Goal: Check status: Verify the current state of an ongoing process or item

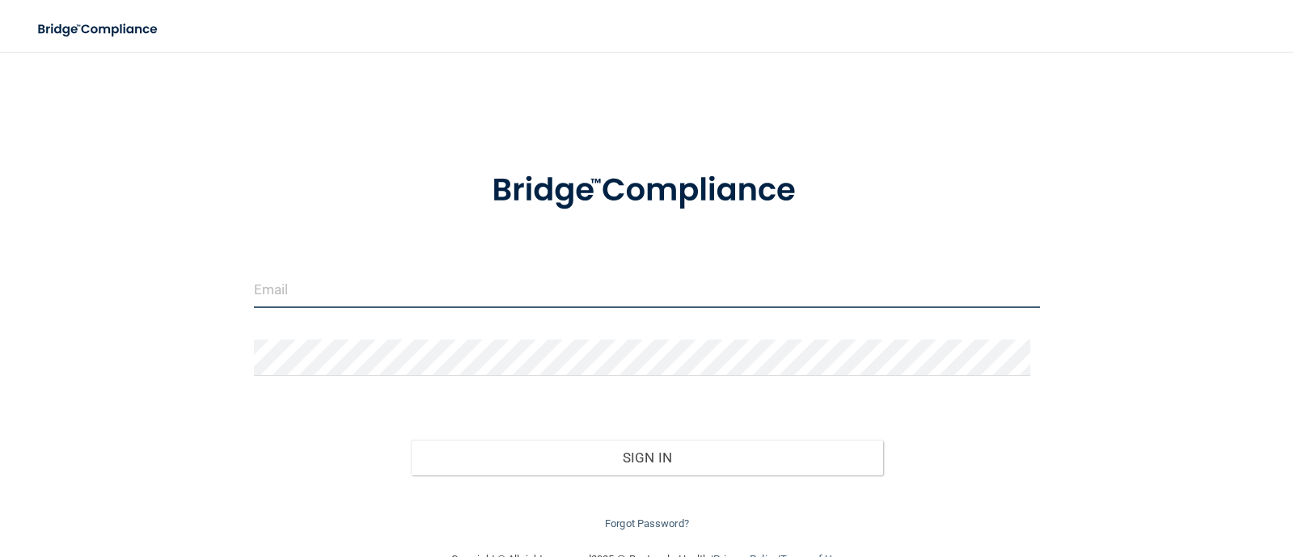
click at [660, 297] on input "email" at bounding box center [647, 290] width 787 height 36
type input "[EMAIL_ADDRESS][PERSON_NAME][DOMAIN_NAME]"
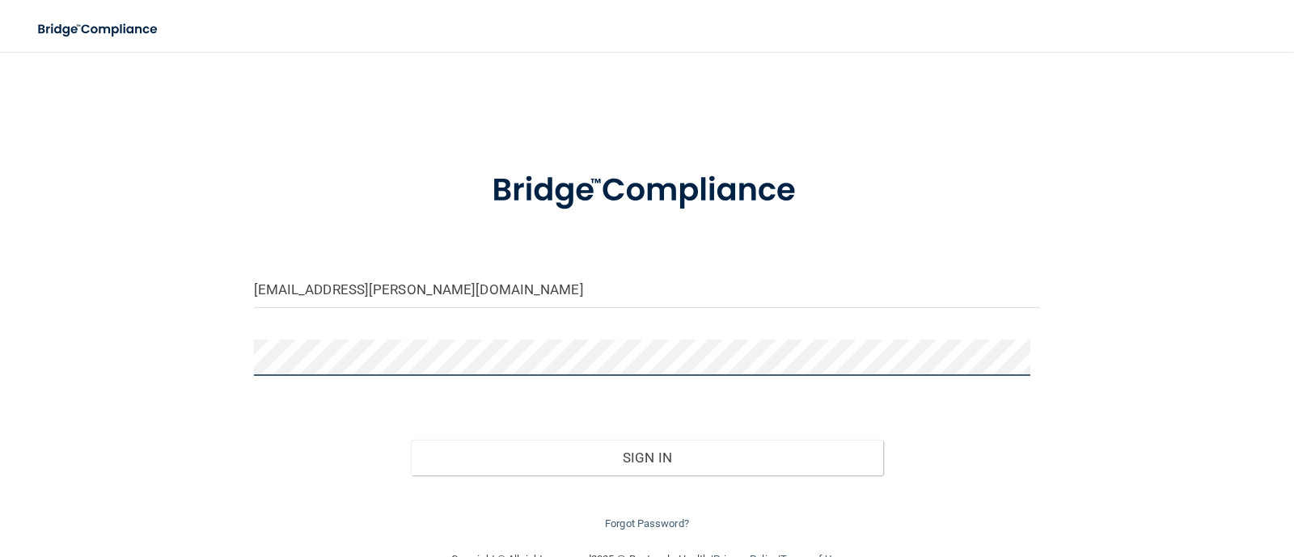
click at [411, 440] on button "Sign In" at bounding box center [647, 458] width 472 height 36
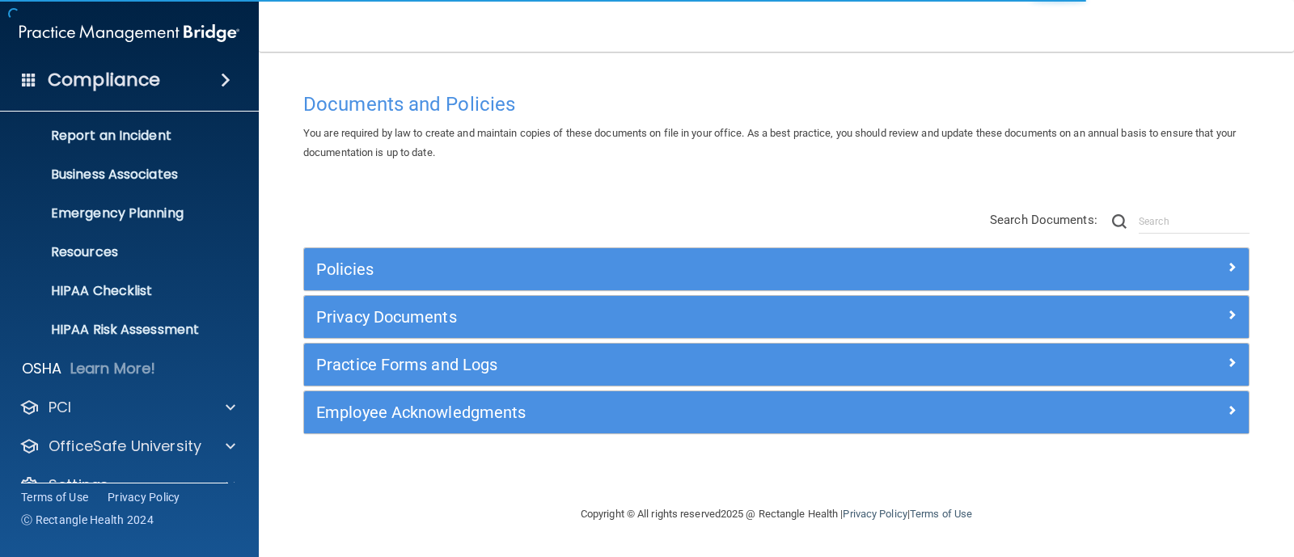
scroll to position [113, 0]
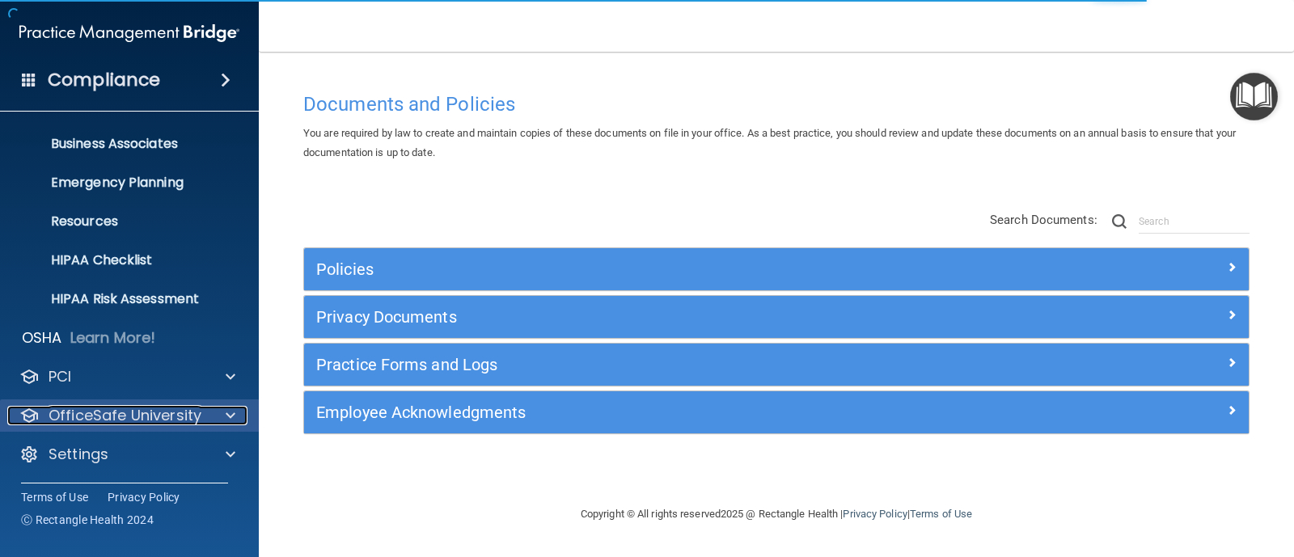
click at [153, 412] on p "OfficeSafe University" at bounding box center [125, 415] width 153 height 19
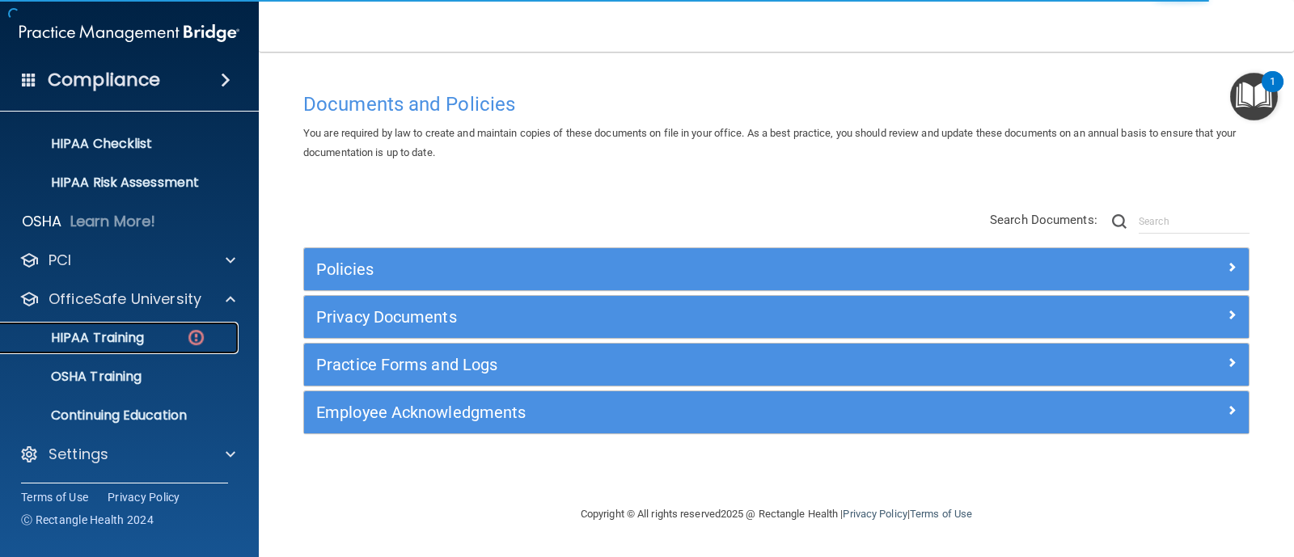
click at [162, 345] on div "HIPAA Training" at bounding box center [121, 338] width 221 height 16
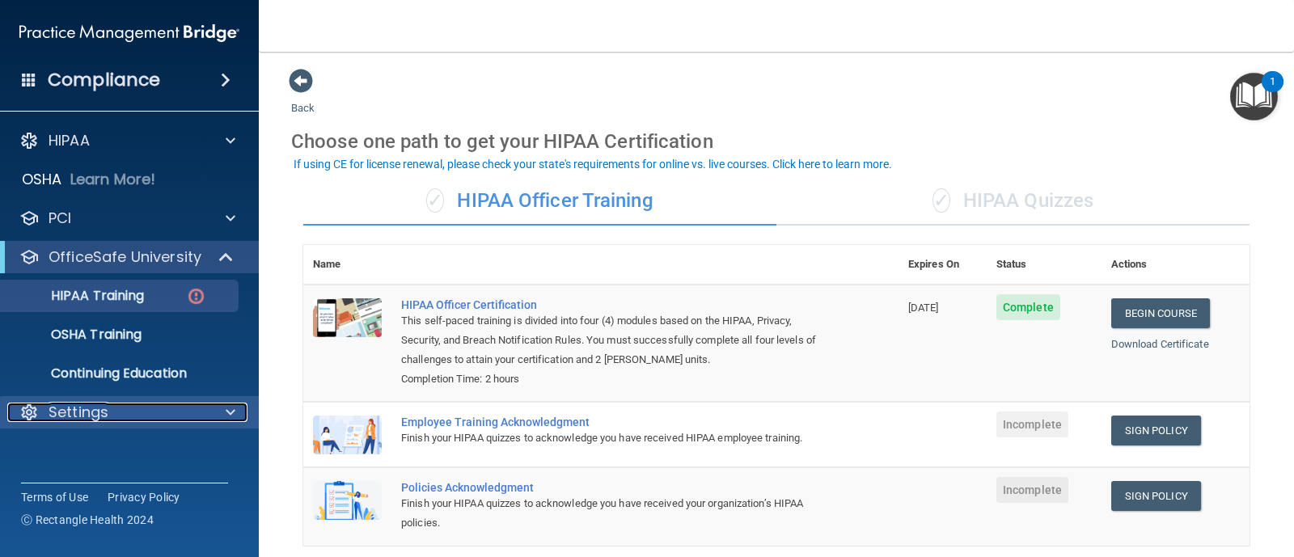
click at [104, 414] on p "Settings" at bounding box center [79, 412] width 60 height 19
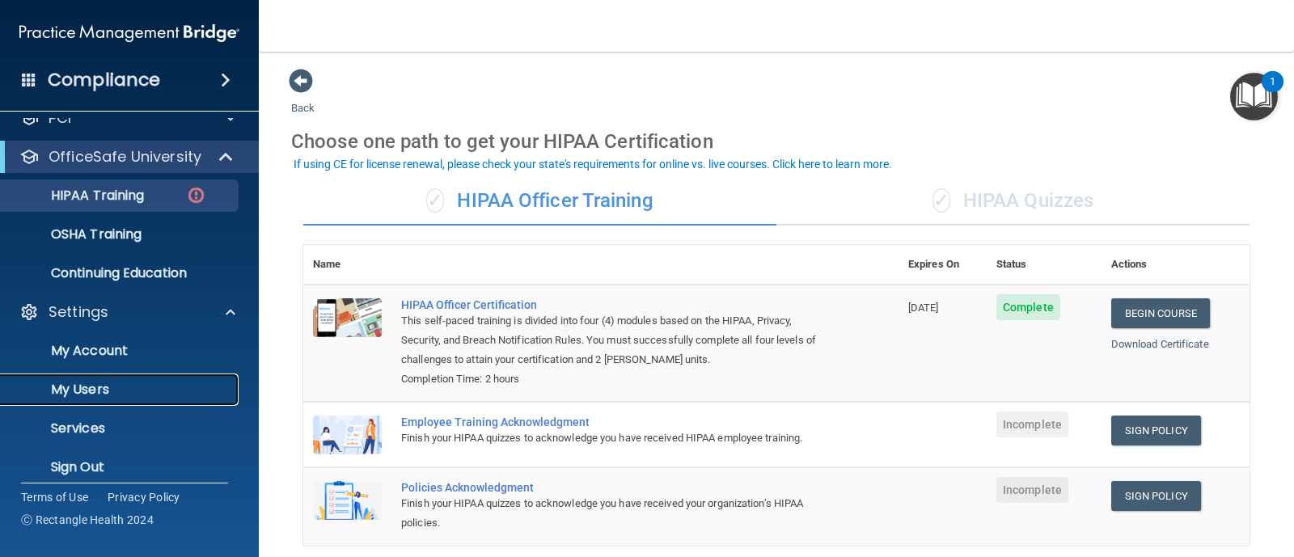
click at [117, 396] on p "My Users" at bounding box center [121, 390] width 221 height 16
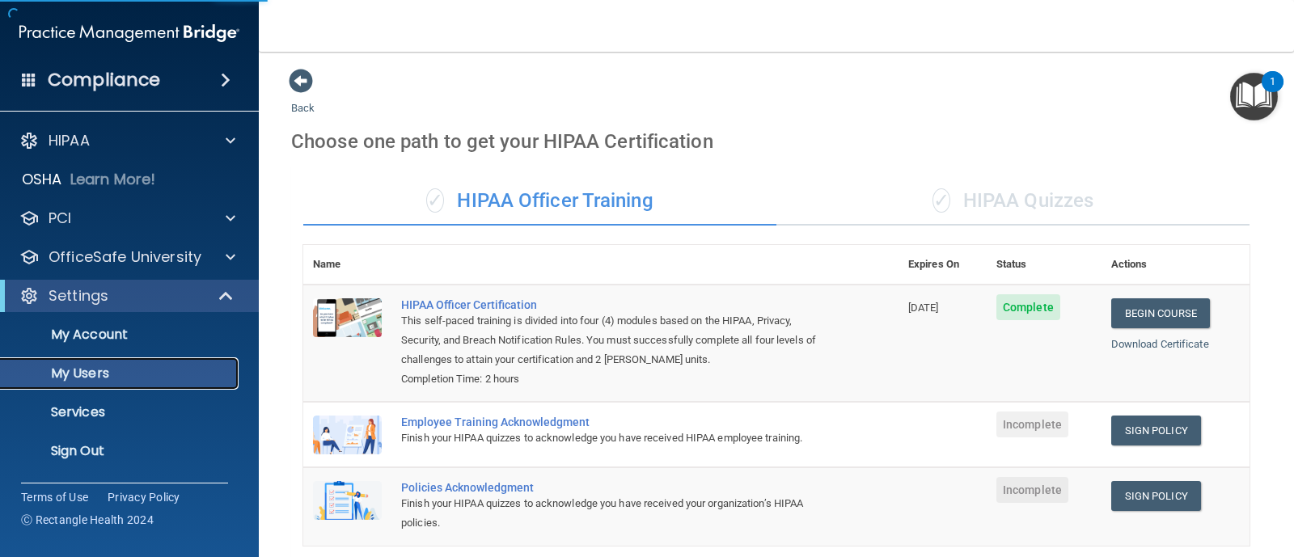
click at [130, 371] on p "My Users" at bounding box center [121, 374] width 221 height 16
select select "20"
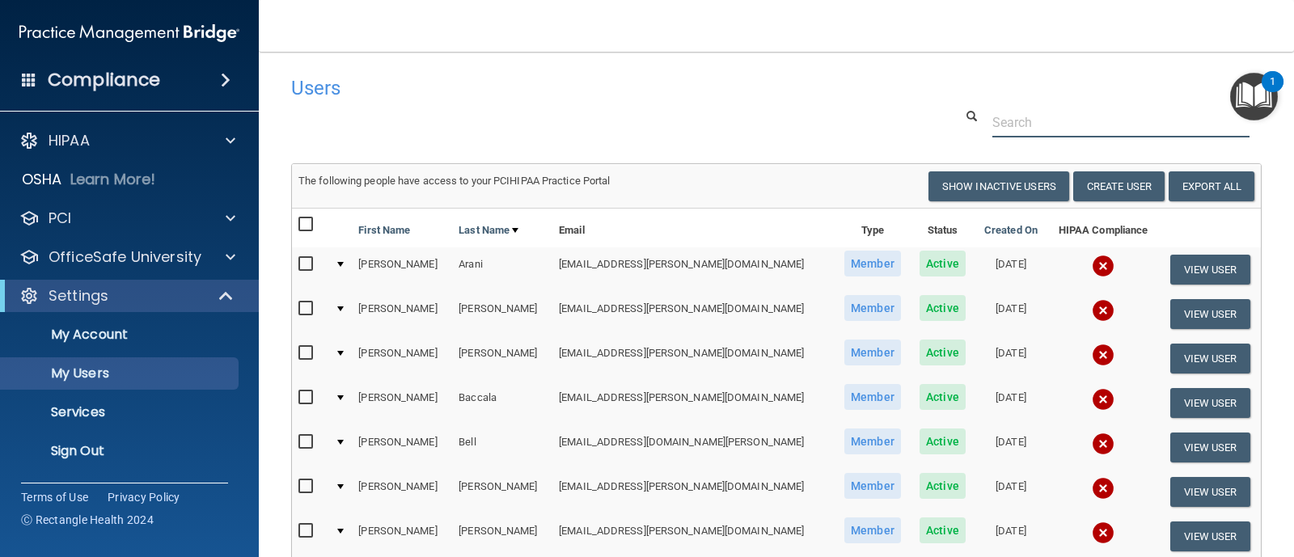
click at [1028, 127] on input "text" at bounding box center [1121, 123] width 257 height 30
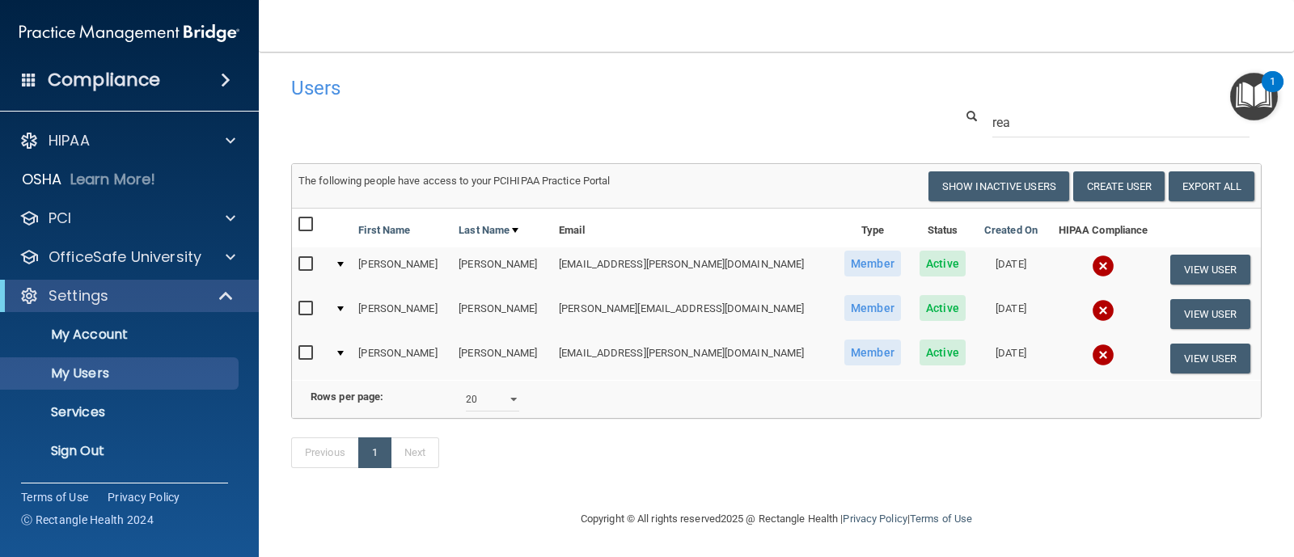
click at [1092, 354] on img at bounding box center [1103, 355] width 23 height 23
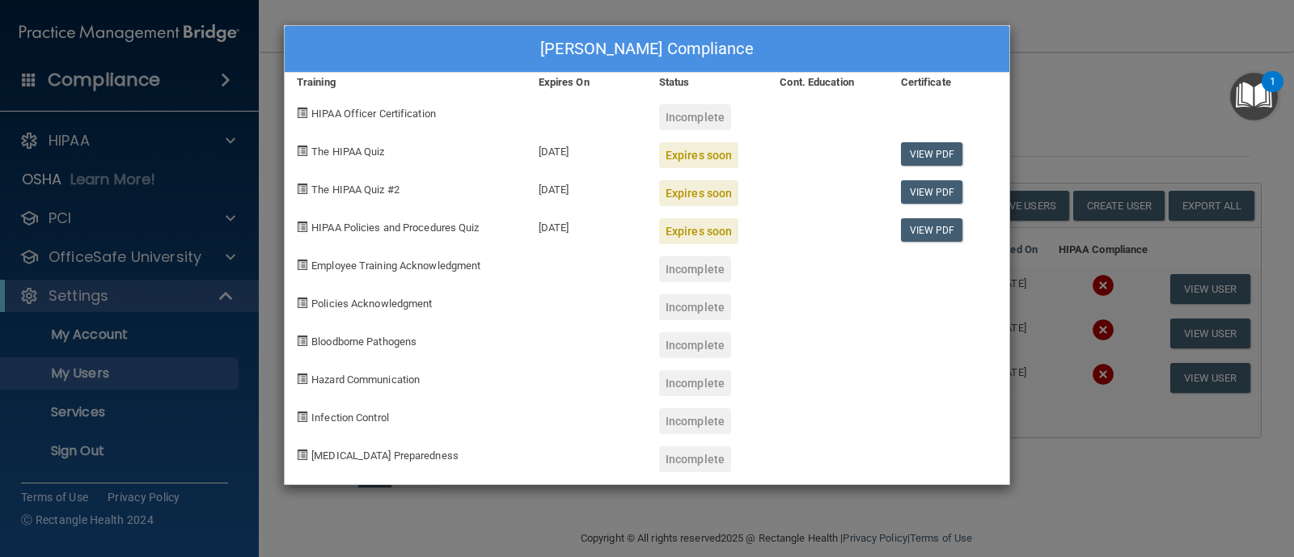
click at [1103, 92] on div "[PERSON_NAME] Compliance Training Expires On Status Cont. Education Certificate…" at bounding box center [647, 278] width 1294 height 557
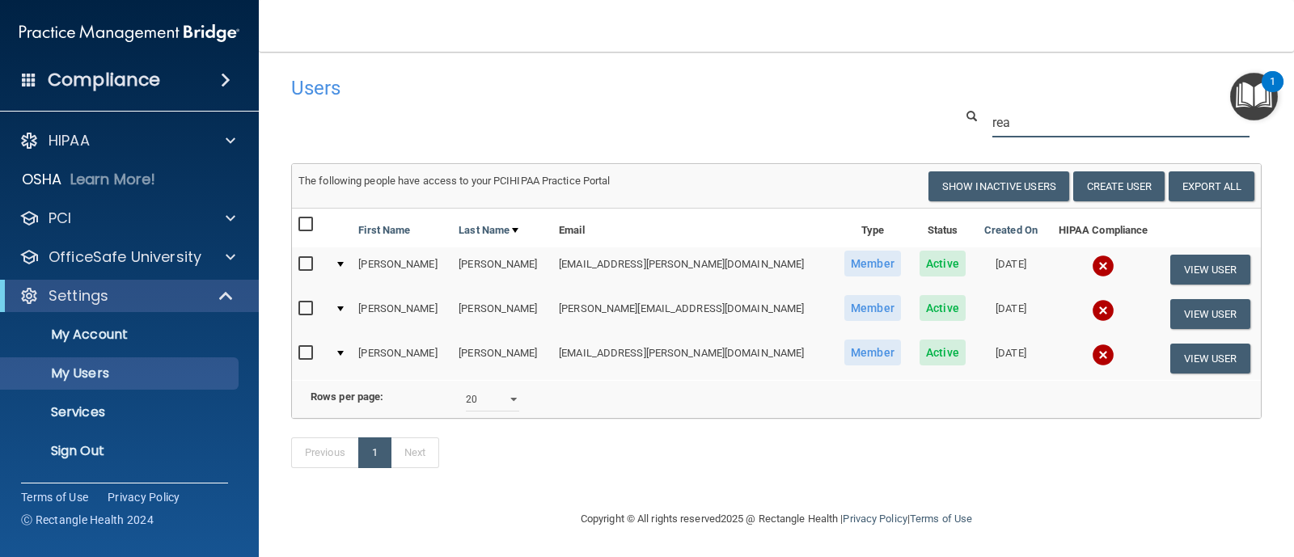
drag, startPoint x: 738, startPoint y: 153, endPoint x: 570, endPoint y: 249, distance: 193.2
click at [542, 175] on div "Users Success! New user created. × Error! The user couldn't be created. × Succe…" at bounding box center [776, 281] width 971 height 426
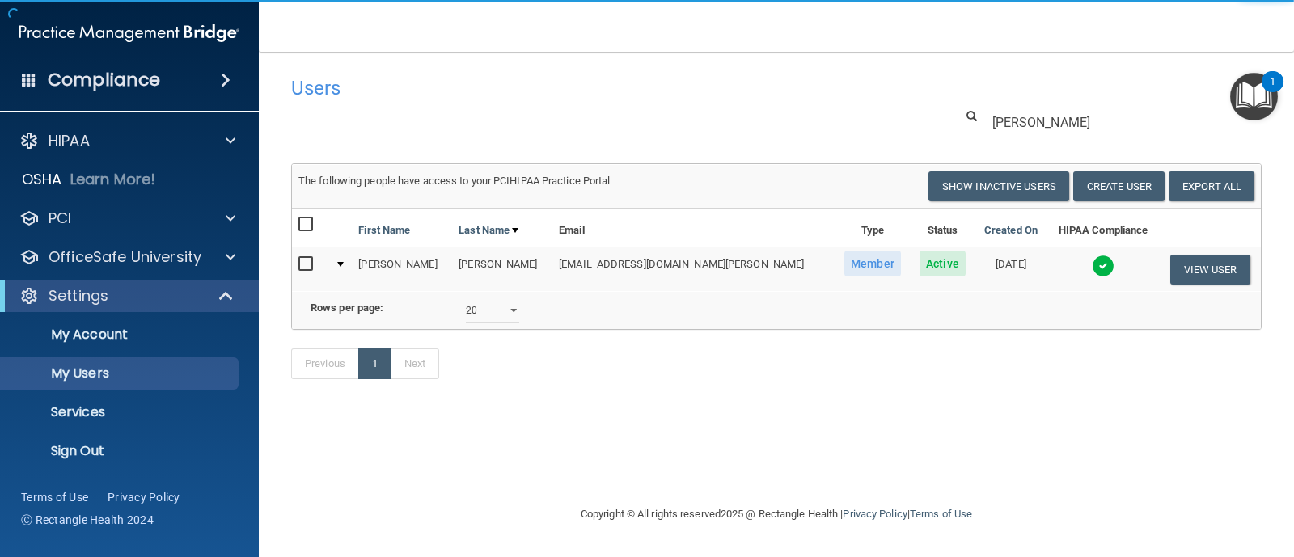
click at [1092, 260] on img at bounding box center [1103, 266] width 23 height 23
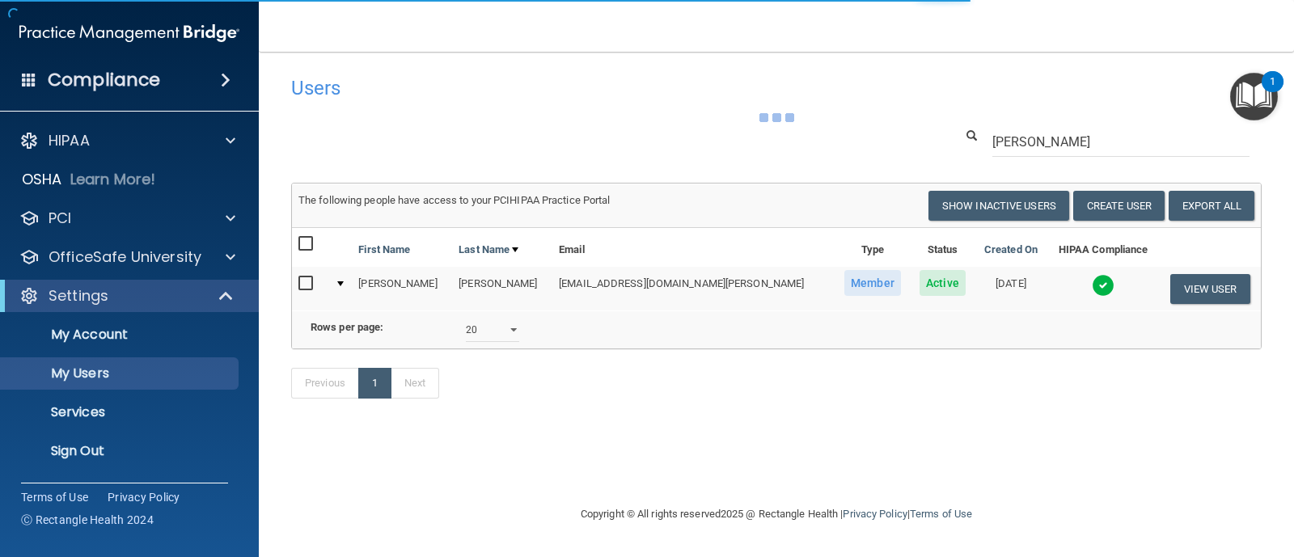
click at [1092, 289] on img at bounding box center [1103, 285] width 23 height 23
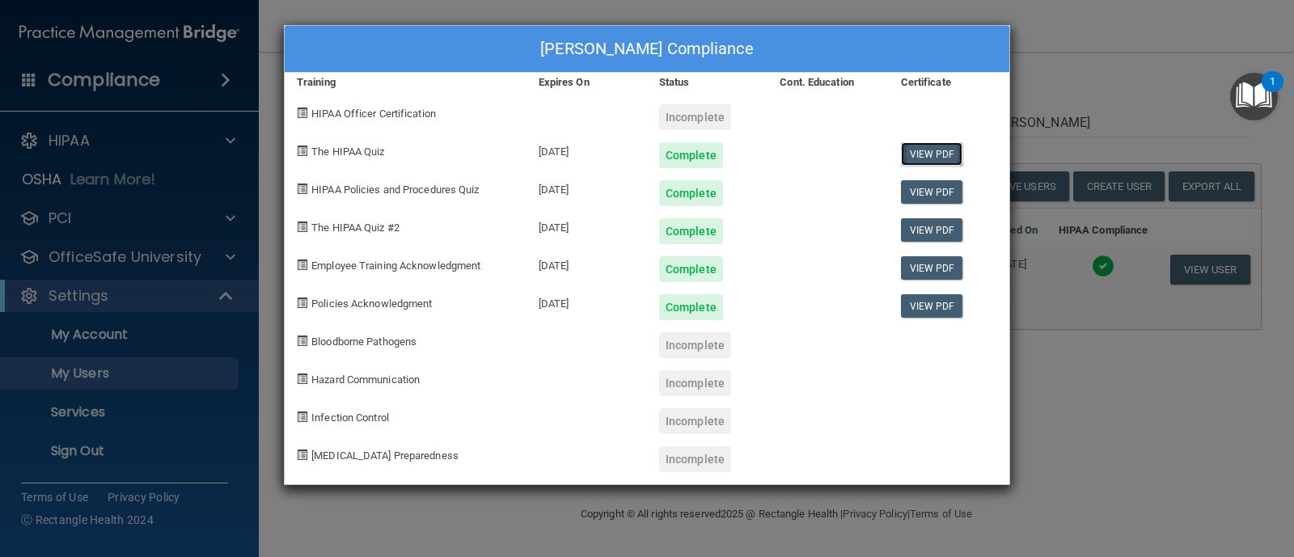
click at [938, 155] on link "View PDF" at bounding box center [932, 153] width 62 height 23
click at [930, 192] on link "View PDF" at bounding box center [932, 191] width 62 height 23
click at [904, 222] on link "View PDF" at bounding box center [932, 229] width 62 height 23
click at [1042, 113] on div "[PERSON_NAME] Compliance Training Expires On Status Cont. Education Certificate…" at bounding box center [647, 278] width 1294 height 557
click at [1168, 86] on div "[PERSON_NAME] Compliance Training Expires On Status Cont. Education Certificate…" at bounding box center [647, 278] width 1294 height 557
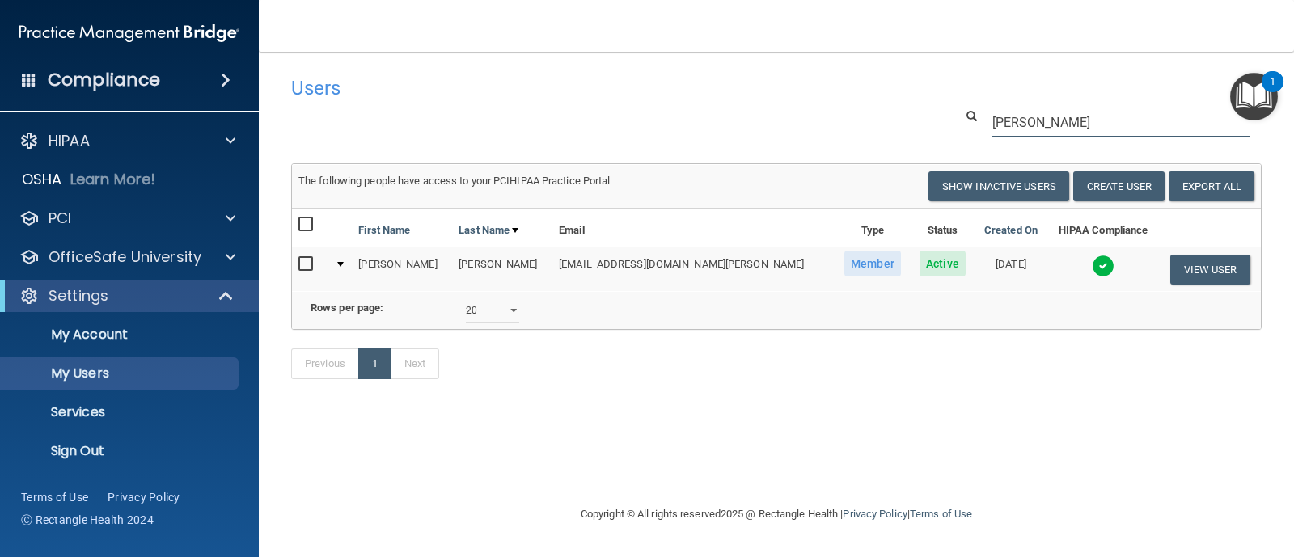
click at [1017, 125] on input "[PERSON_NAME]" at bounding box center [1121, 123] width 257 height 30
drag, startPoint x: 1027, startPoint y: 125, endPoint x: 868, endPoint y: 121, distance: 159.4
click at [874, 126] on div "[PERSON_NAME]" at bounding box center [776, 123] width 995 height 30
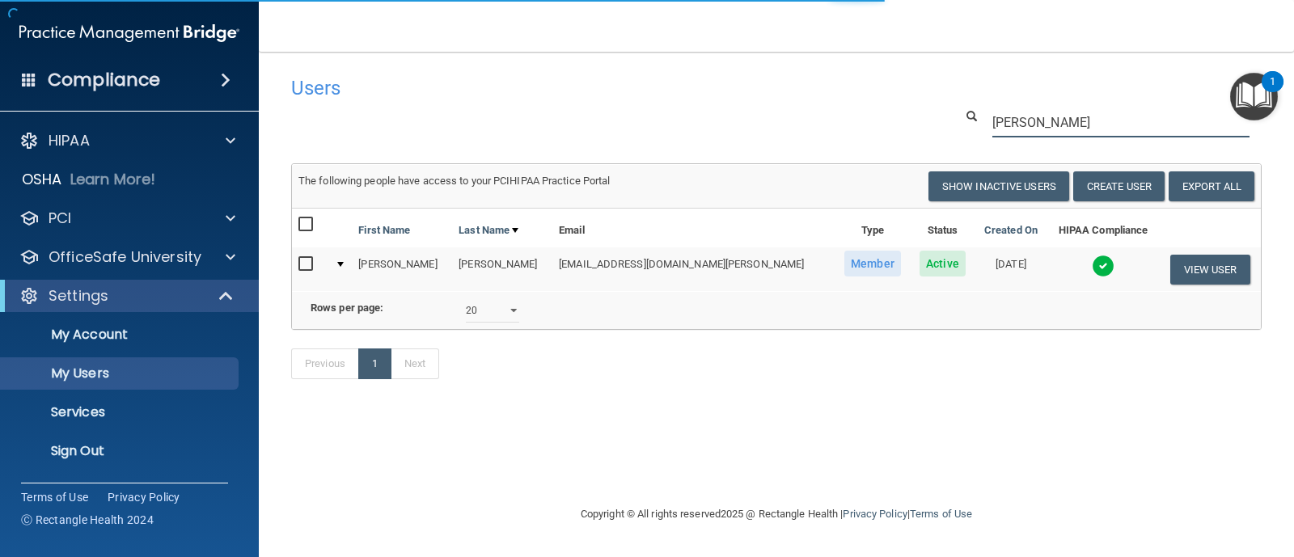
type input "[PERSON_NAME]"
click at [971, 115] on span at bounding box center [972, 116] width 11 height 11
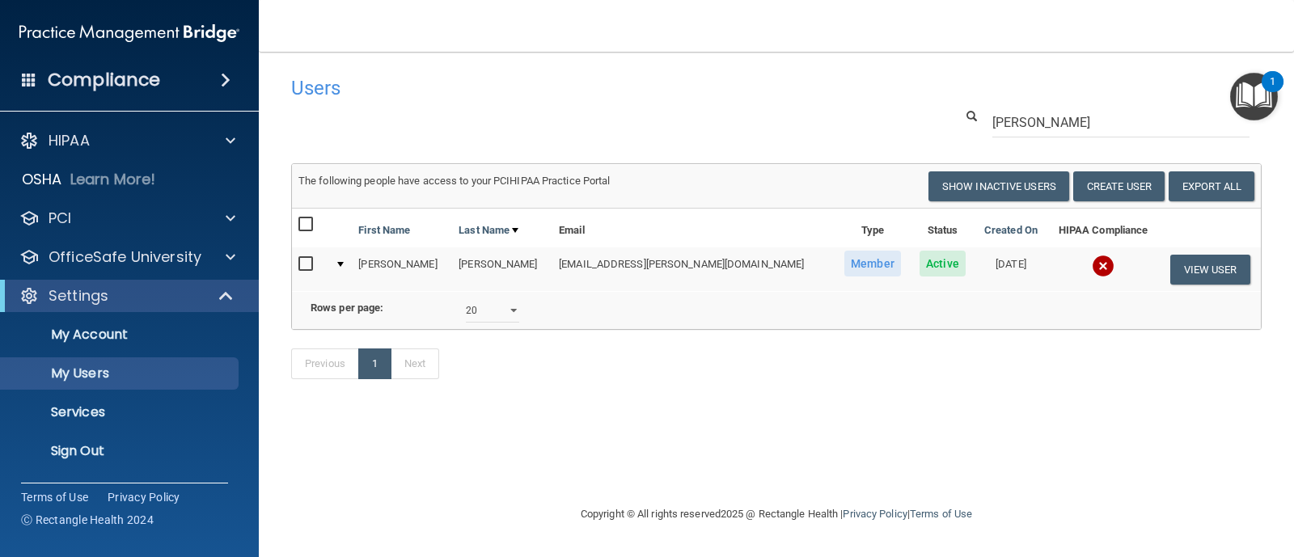
click at [1092, 260] on img at bounding box center [1103, 266] width 23 height 23
